Goal: Ask a question

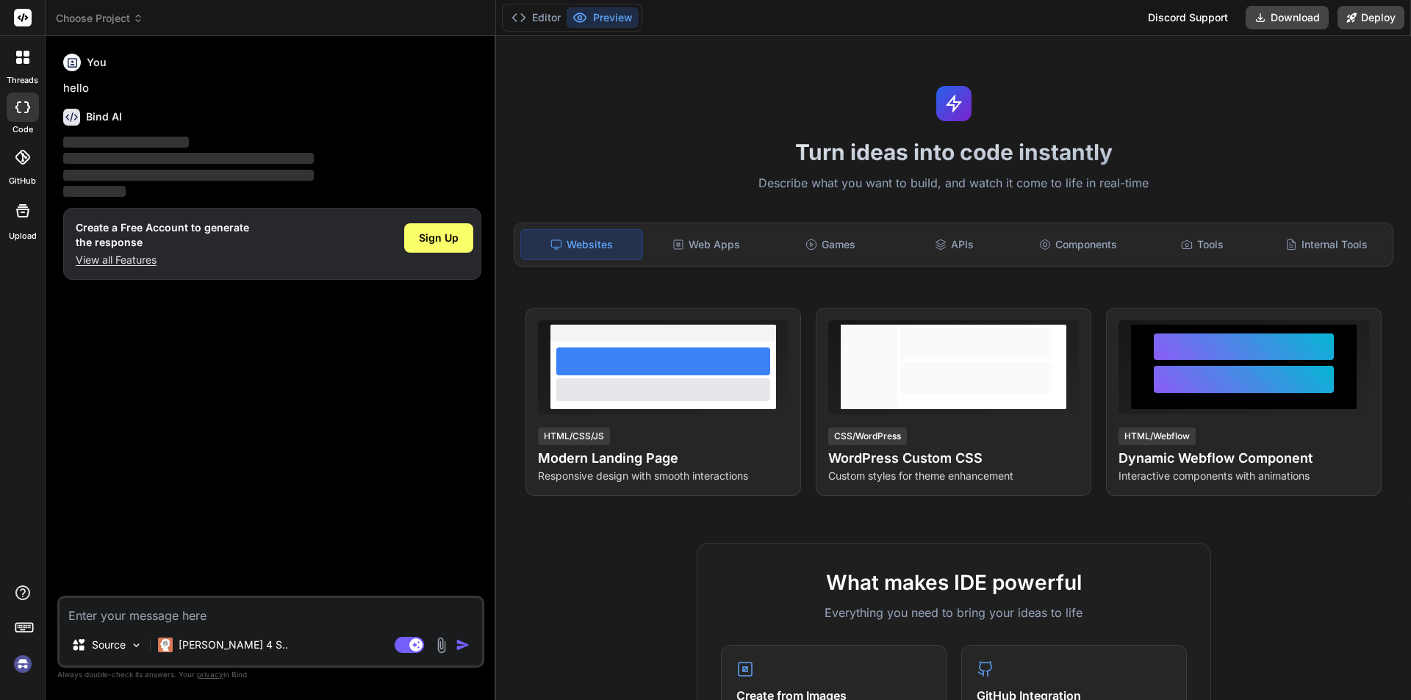
type textarea "x"
click at [247, 608] on textarea at bounding box center [271, 611] width 422 height 26
type textarea "s"
type textarea "x"
type textarea "sd"
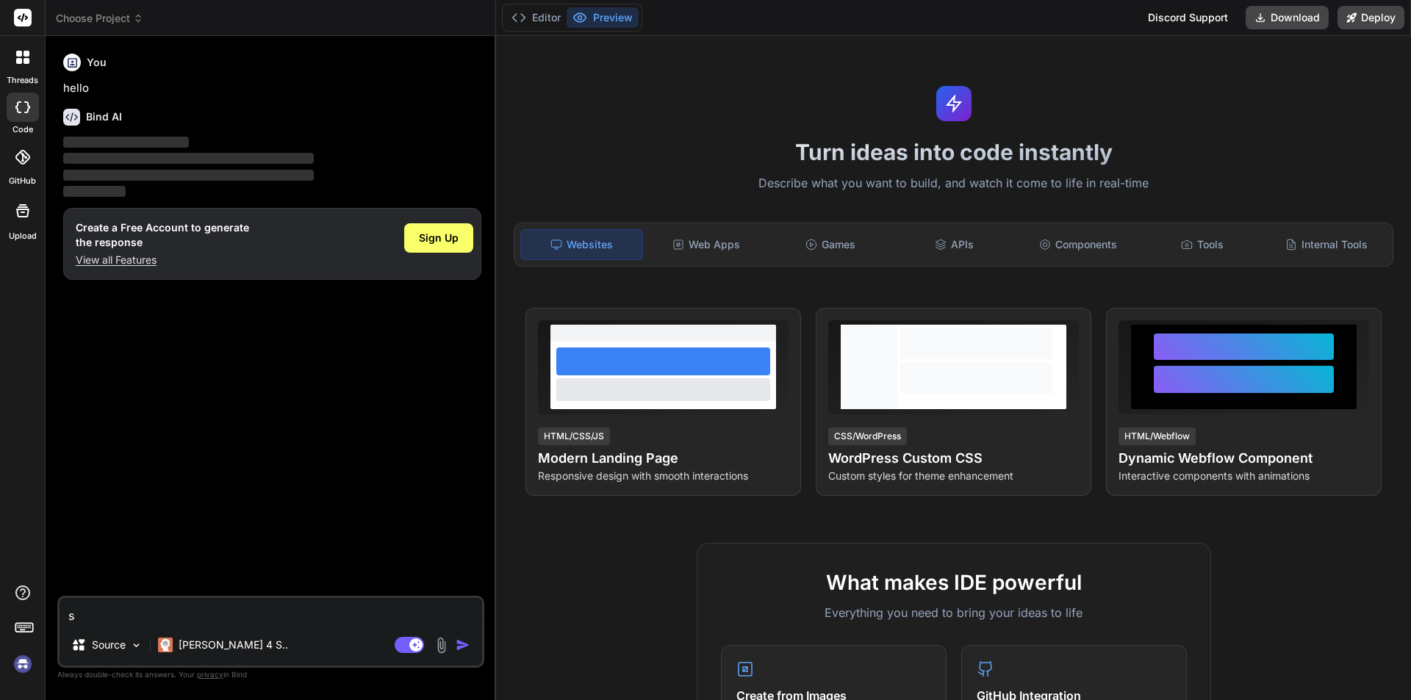
type textarea "x"
type textarea "sdf"
type textarea "x"
type textarea "sdfs"
type textarea "x"
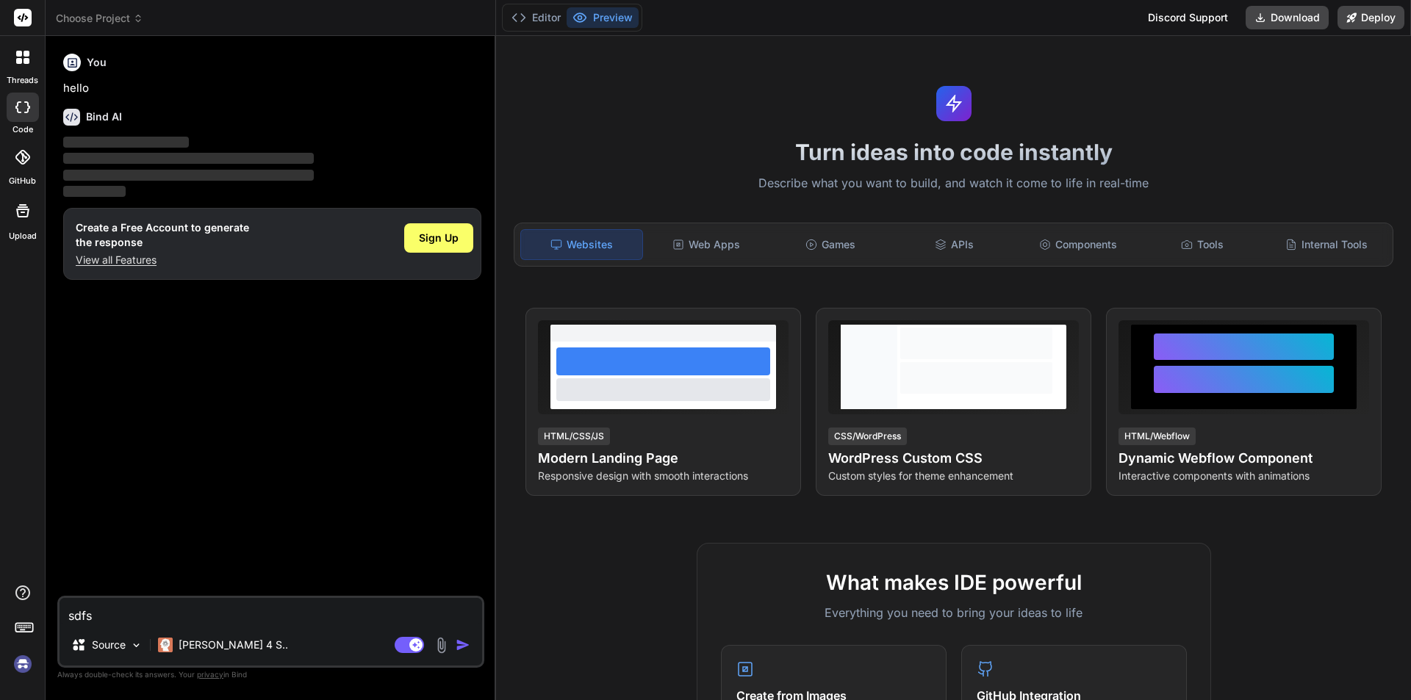
type textarea "sdfsf"
type textarea "x"
type textarea "sdfsf"
click at [462, 646] on img "button" at bounding box center [463, 645] width 15 height 15
